Goal: Transaction & Acquisition: Purchase product/service

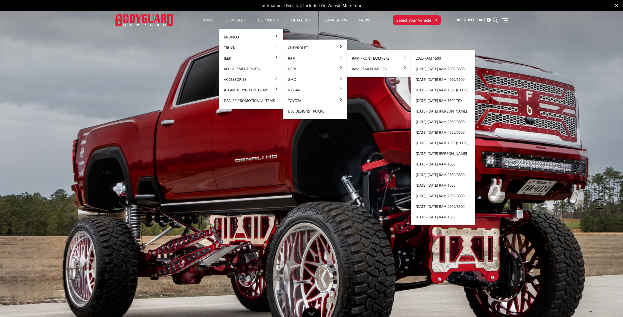
click at [376, 60] on link "Ram Front Bumpers" at bounding box center [379, 58] width 60 height 11
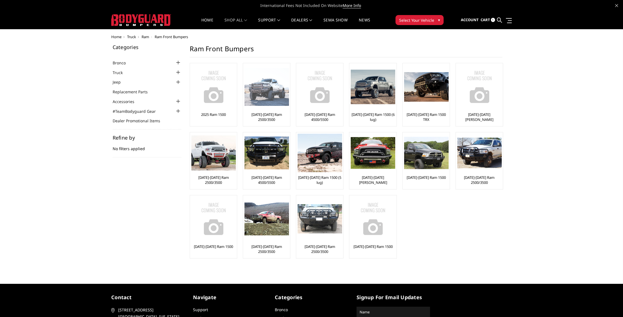
click at [278, 98] on img at bounding box center [266, 87] width 45 height 38
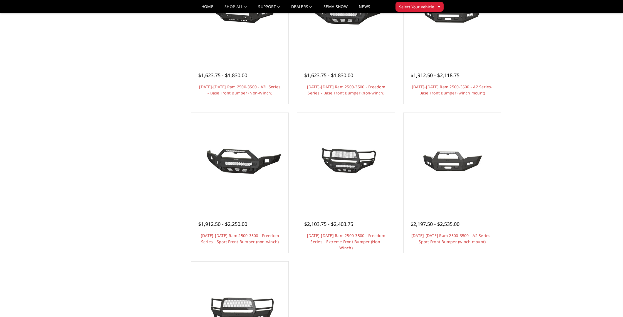
scroll to position [256, 0]
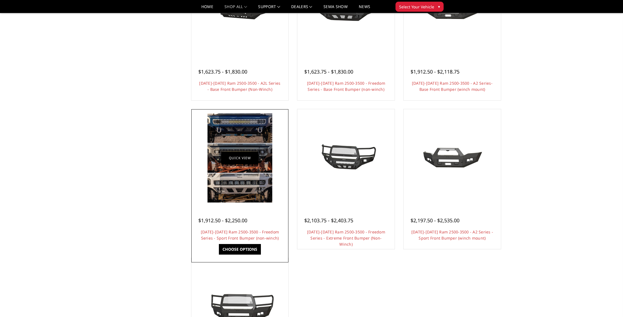
click at [236, 155] on link "Quick view" at bounding box center [239, 157] width 37 height 13
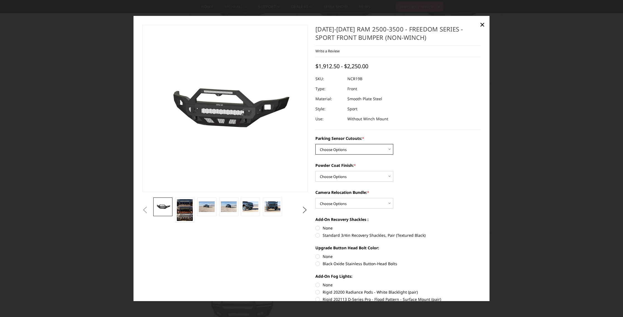
click at [382, 149] on select "Choose Options No - Without Parking Sensor Cutouts Yes - With Parking Sensor Cu…" at bounding box center [354, 149] width 78 height 11
select select "2713"
click at [315, 144] on select "Choose Options No - Without Parking Sensor Cutouts Yes - With Parking Sensor Cu…" at bounding box center [354, 149] width 78 height 11
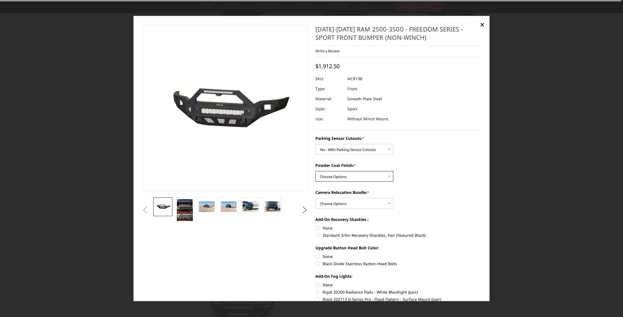
click at [386, 179] on select "Choose Options Bare Metal Texture Black Powder Coat" at bounding box center [354, 176] width 78 height 11
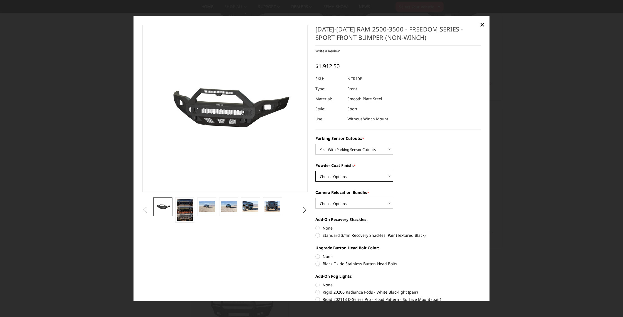
select select "2715"
click at [315, 171] on select "Choose Options Bare Metal Texture Black Powder Coat" at bounding box center [354, 176] width 78 height 11
click at [391, 206] on select "Choose Options WITH Camera Relocation Bundle WITHOUT Camera Relocation Bundle" at bounding box center [354, 203] width 78 height 11
select select "2716"
click at [315, 198] on select "Choose Options WITH Camera Relocation Bundle WITHOUT Camera Relocation Bundle" at bounding box center [354, 203] width 78 height 11
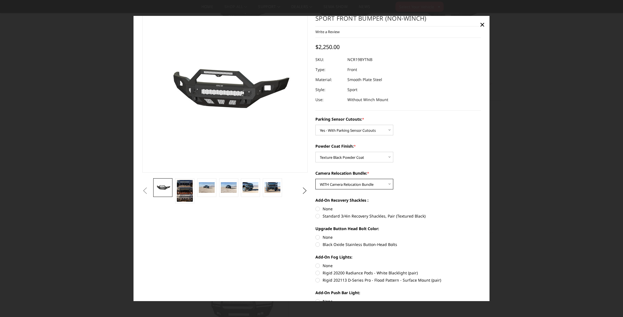
scroll to position [21, 0]
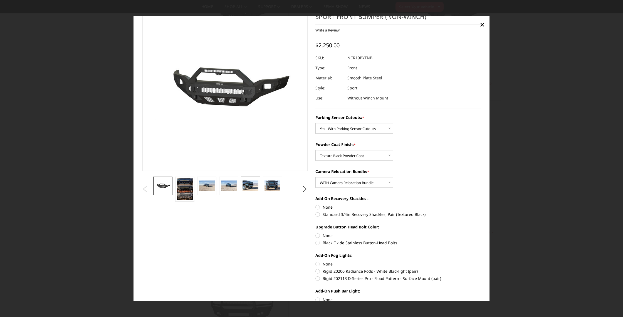
click at [256, 187] on img at bounding box center [251, 185] width 16 height 11
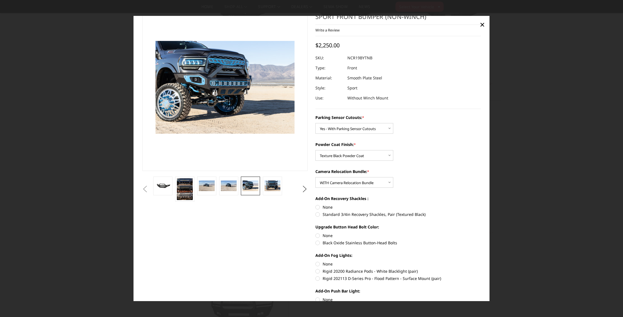
scroll to position [7, 0]
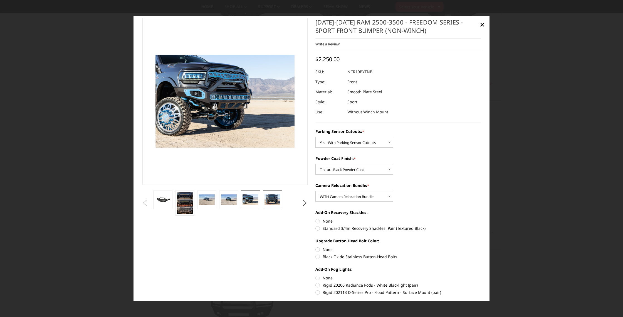
click at [275, 201] on img at bounding box center [273, 199] width 16 height 11
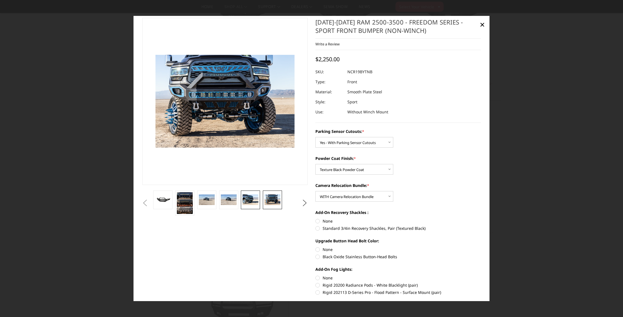
click at [250, 198] on img at bounding box center [251, 199] width 16 height 11
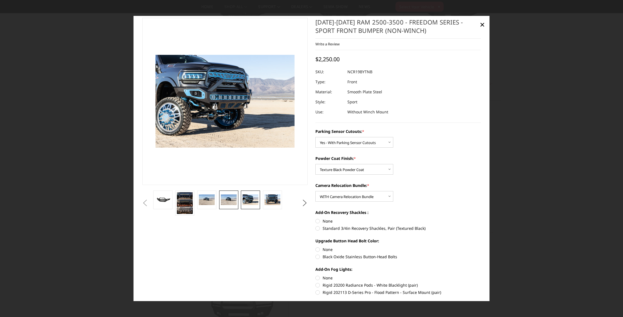
click at [229, 197] on img at bounding box center [229, 199] width 16 height 11
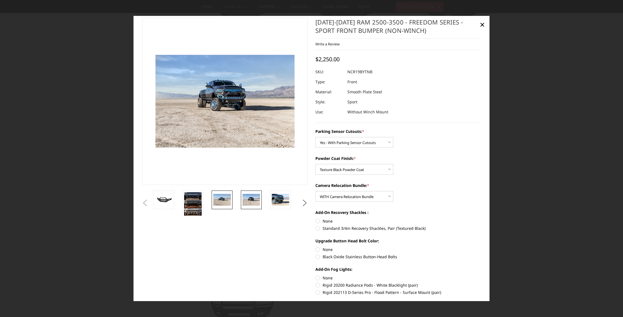
click at [224, 198] on img at bounding box center [222, 200] width 18 height 12
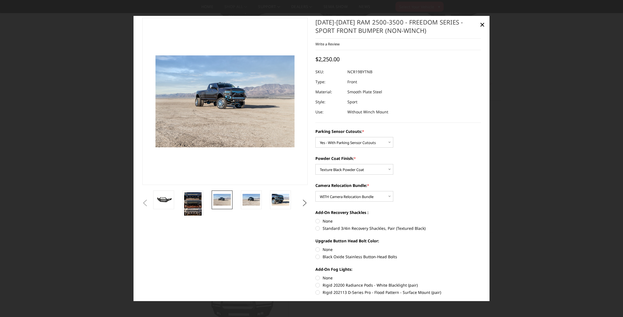
click at [149, 198] on button "Previous" at bounding box center [145, 202] width 8 height 8
click at [169, 205] on link at bounding box center [163, 199] width 21 height 19
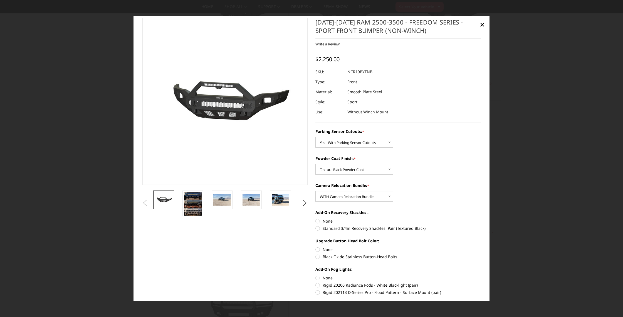
scroll to position [0, 0]
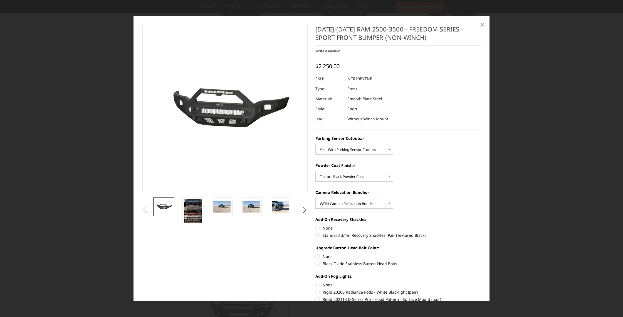
click at [482, 25] on span "×" at bounding box center [482, 24] width 5 height 12
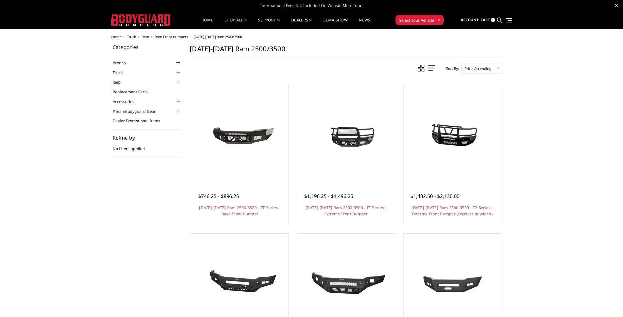
scroll to position [1, 0]
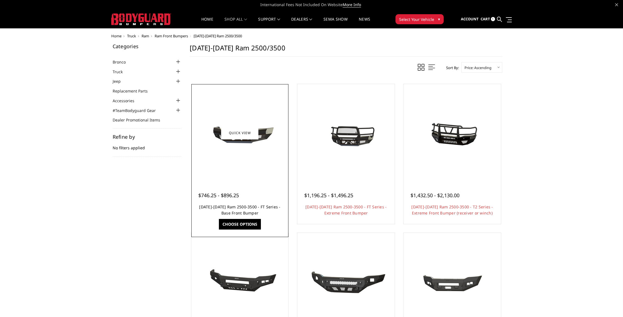
click at [249, 207] on link "[DATE]-[DATE] Ram 2500-3500 - FT Series - Base Front Bumper" at bounding box center [239, 209] width 81 height 11
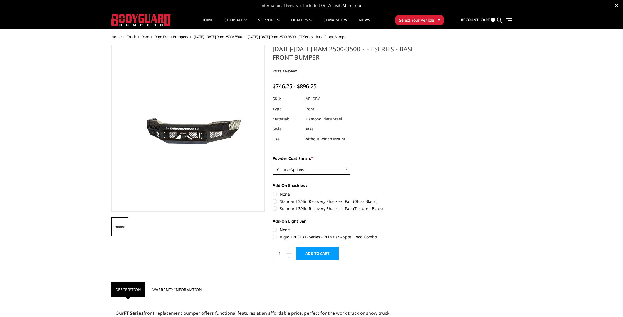
click at [331, 171] on select "Choose Options Bare Metal Gloss Black Powder Coat Textured Black Powder Coat" at bounding box center [312, 169] width 78 height 11
select select "3376"
click at [273, 164] on select "Choose Options Bare Metal Gloss Black Powder Coat Textured Black Powder Coat" at bounding box center [312, 169] width 78 height 11
